Goal: Task Accomplishment & Management: Manage account settings

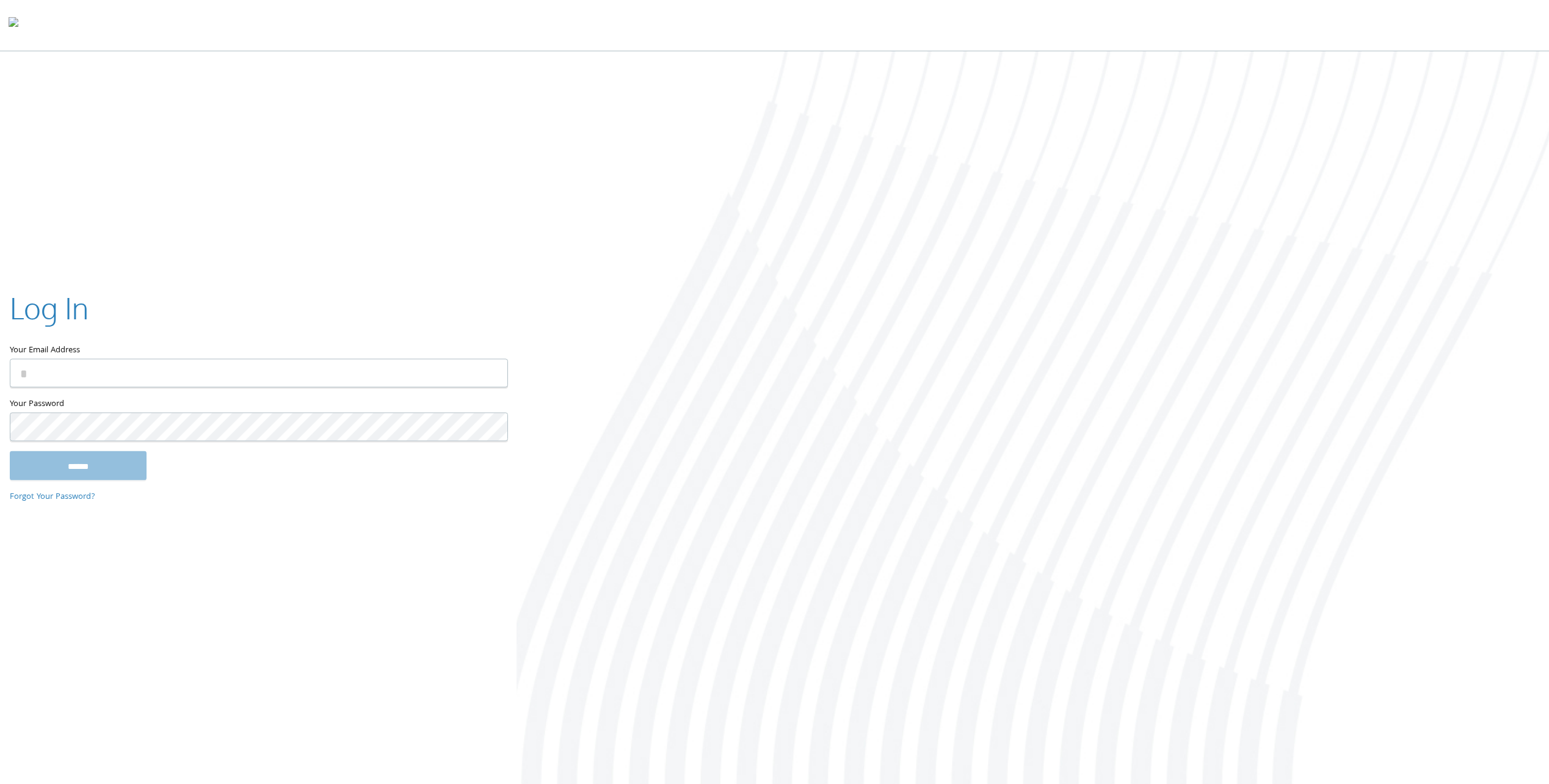
type input "**********"
click at [101, 473] on input "******" at bounding box center [78, 466] width 136 height 30
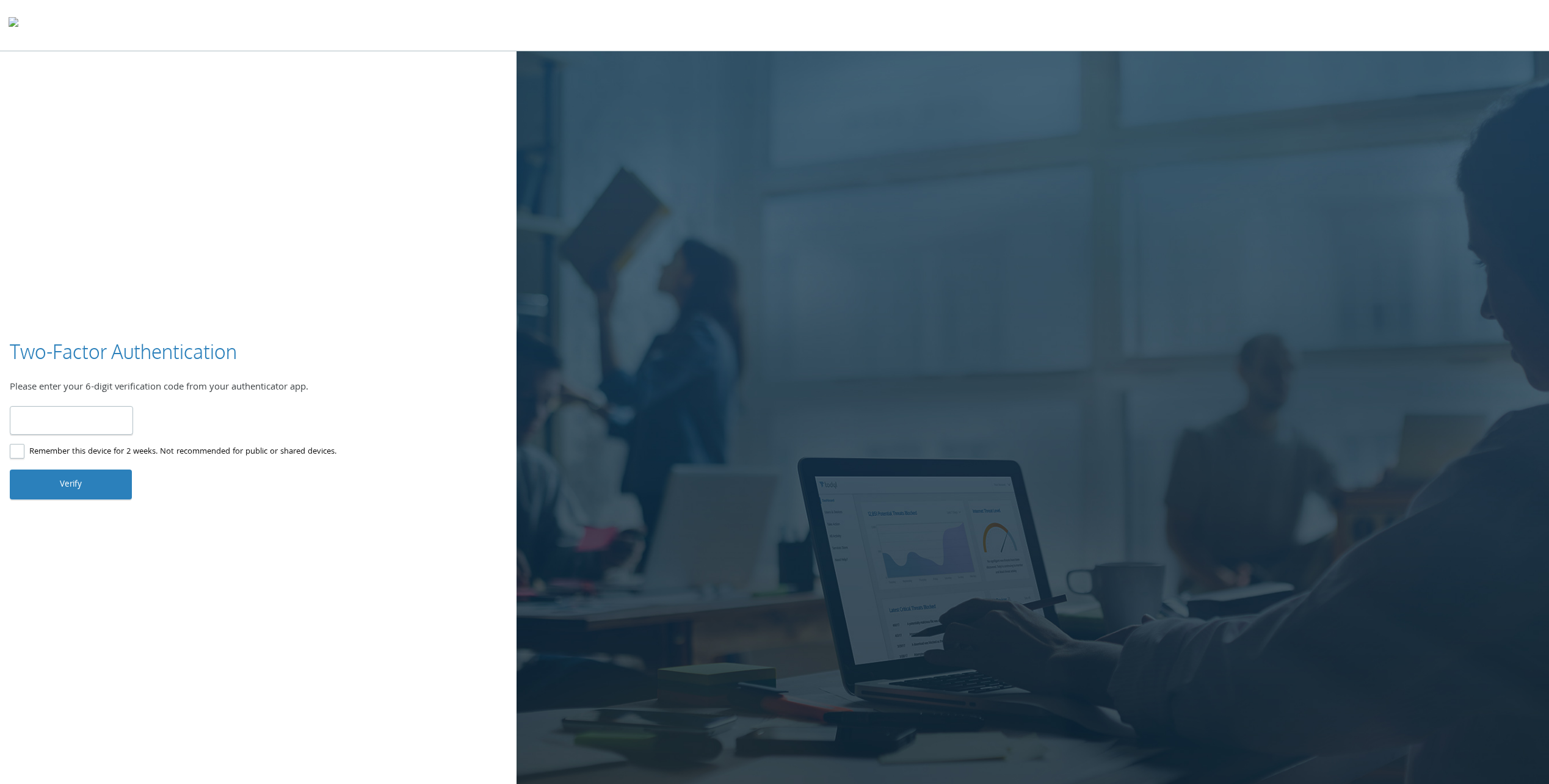
click at [49, 411] on input "number" at bounding box center [72, 420] width 124 height 29
type input "******"
